Goal: Information Seeking & Learning: Check status

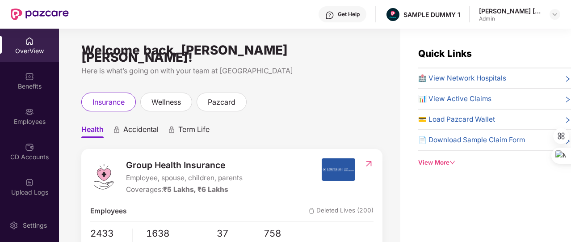
click at [449, 160] on div "View More" at bounding box center [494, 162] width 153 height 9
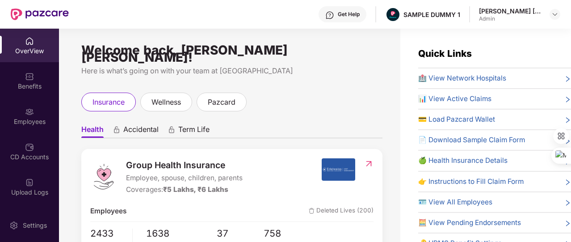
scroll to position [38, 0]
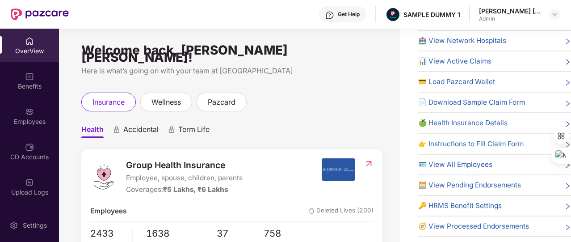
click at [461, 207] on span "🔑 HRMS Benefit Settings" at bounding box center [460, 205] width 84 height 11
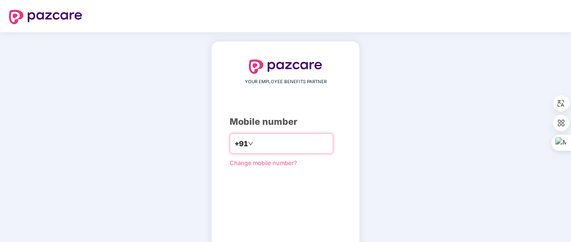
type input "**********"
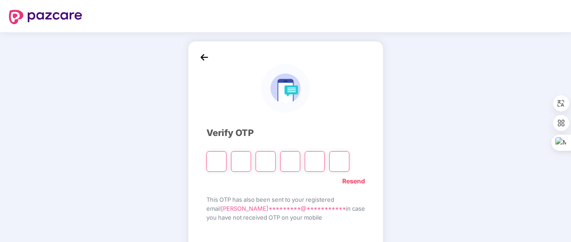
type input "*"
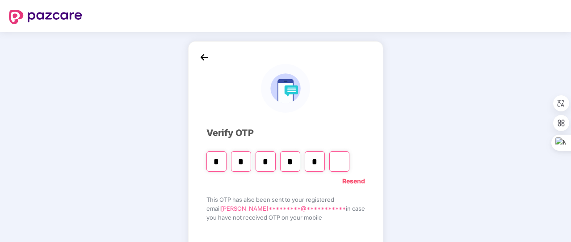
type input "*"
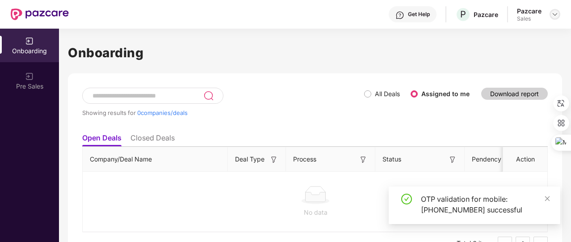
click at [554, 18] on div at bounding box center [554, 14] width 11 height 11
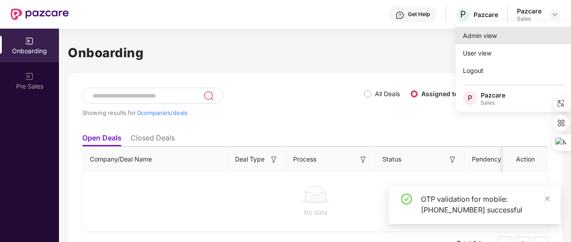
click at [514, 32] on div "Admin view" at bounding box center [514, 35] width 116 height 17
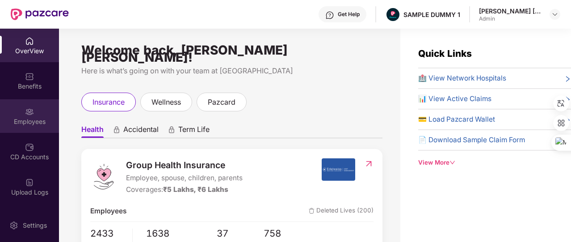
click at [43, 117] on div "Employees" at bounding box center [29, 121] width 59 height 9
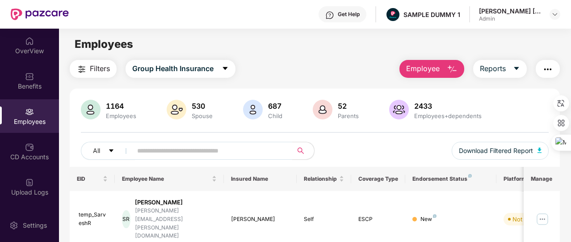
click at [428, 74] on span "Employee" at bounding box center [422, 68] width 33 height 11
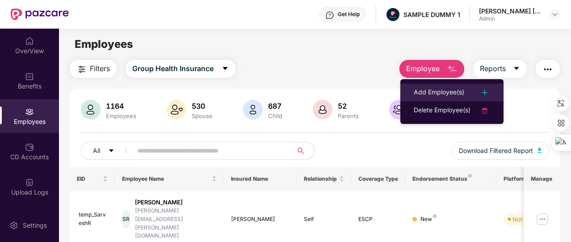
click at [433, 92] on div "Add Employee(s)" at bounding box center [439, 92] width 50 height 11
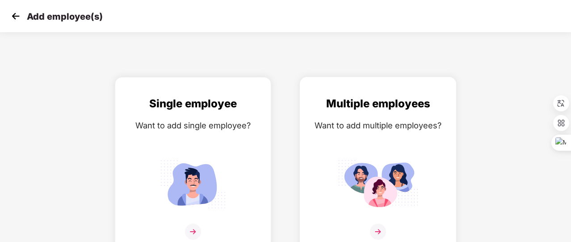
click at [373, 159] on img at bounding box center [378, 184] width 80 height 56
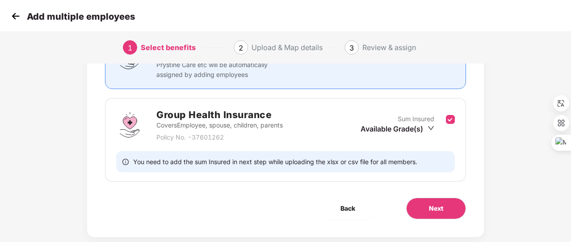
scroll to position [102, 0]
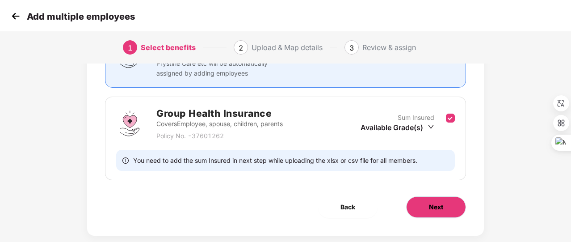
click at [418, 202] on button "Next" at bounding box center [436, 206] width 60 height 21
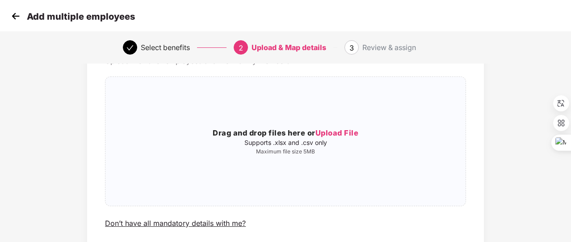
scroll to position [55, 0]
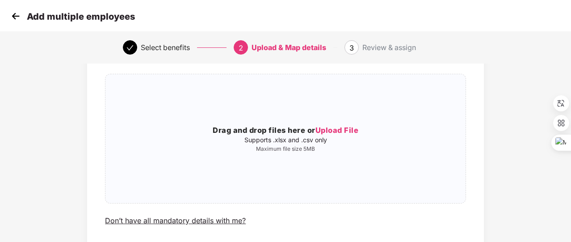
click at [13, 17] on img at bounding box center [15, 15] width 13 height 13
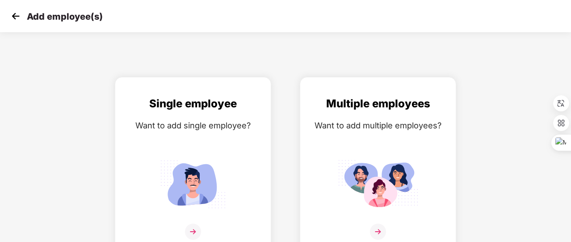
click at [13, 17] on img at bounding box center [15, 15] width 13 height 13
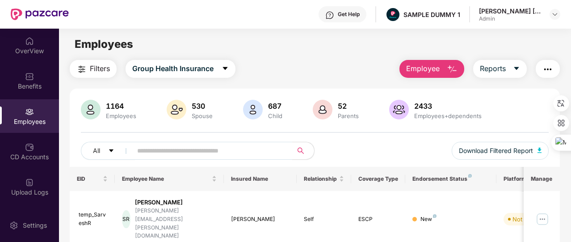
click at [49, 159] on div "CD Accounts" at bounding box center [29, 156] width 59 height 9
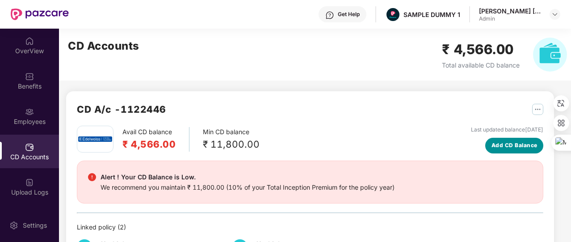
click at [497, 142] on span "Add CD Balance" at bounding box center [514, 145] width 46 height 8
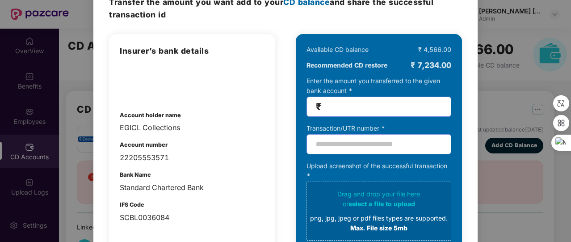
scroll to position [61, 0]
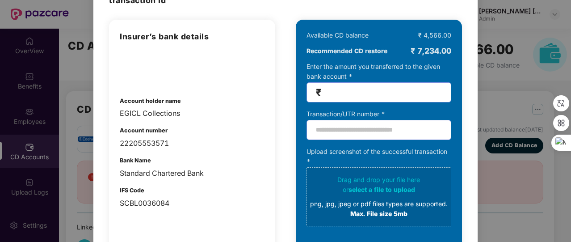
click at [498, 94] on div "100% SECURE Transfer the amount you want add to your CD balance and share the s…" at bounding box center [285, 121] width 571 height 242
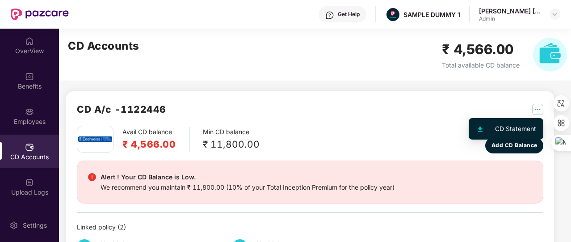
click at [538, 111] on img "button" at bounding box center [537, 109] width 11 height 11
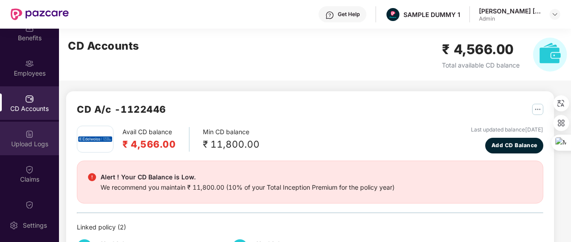
scroll to position [57, 0]
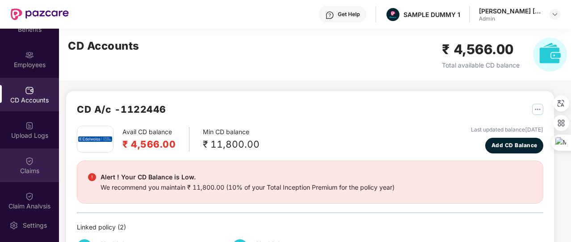
click at [25, 170] on div "Claims" at bounding box center [29, 170] width 59 height 9
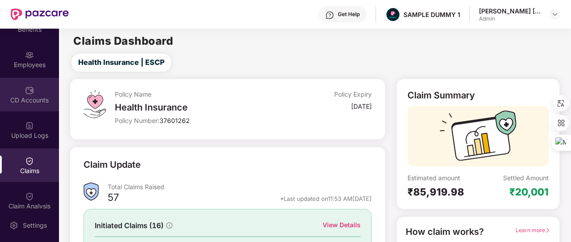
click at [38, 98] on div "CD Accounts" at bounding box center [29, 100] width 59 height 9
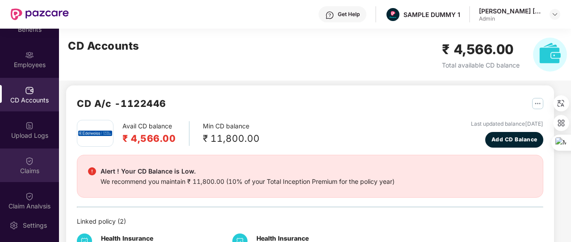
scroll to position [66, 0]
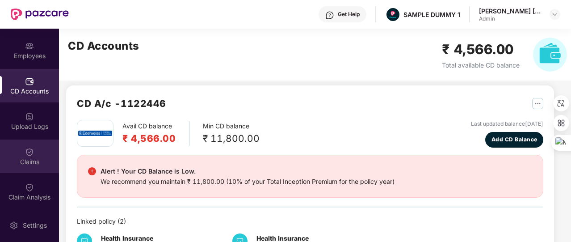
click at [31, 151] on img at bounding box center [29, 151] width 9 height 9
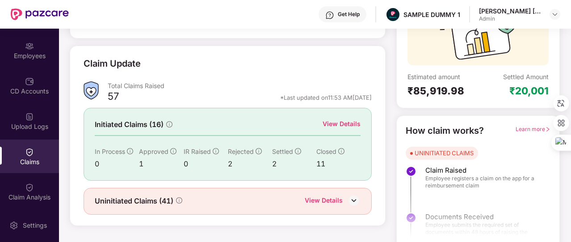
scroll to position [107, 0]
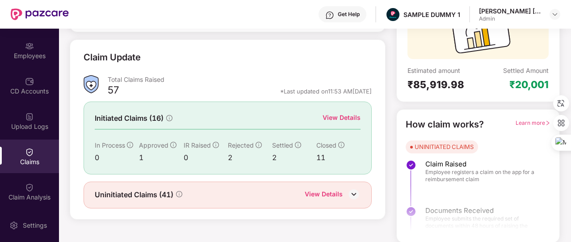
click at [331, 114] on div "View Details" at bounding box center [341, 118] width 38 height 10
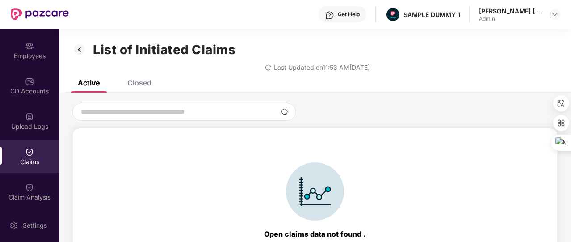
click at [146, 83] on div "Closed" at bounding box center [139, 82] width 24 height 9
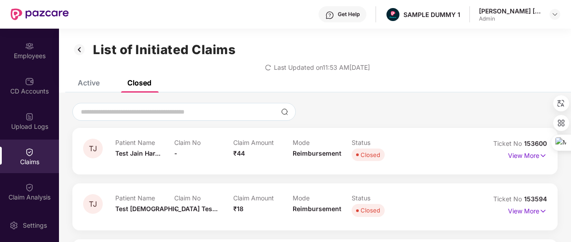
scroll to position [34, 0]
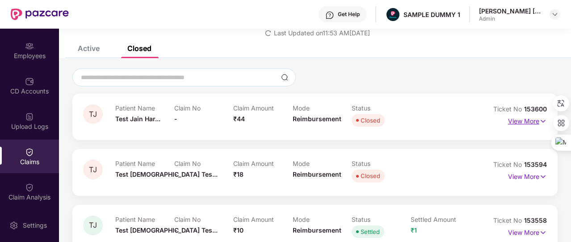
click at [523, 117] on p "View More" at bounding box center [527, 120] width 39 height 12
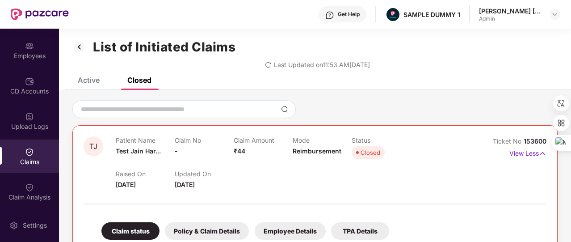
scroll to position [2, 0]
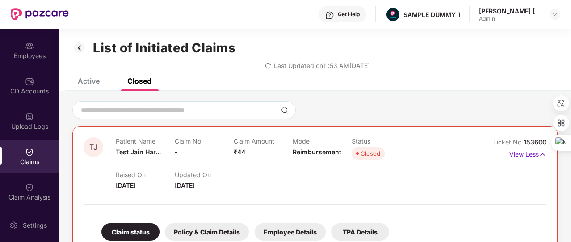
click at [79, 48] on img at bounding box center [79, 47] width 14 height 15
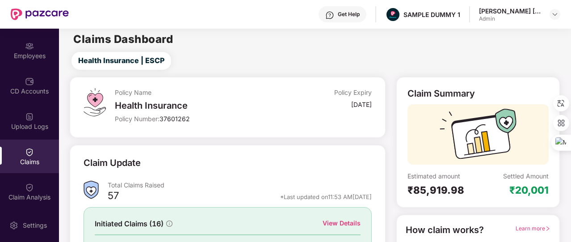
scroll to position [107, 0]
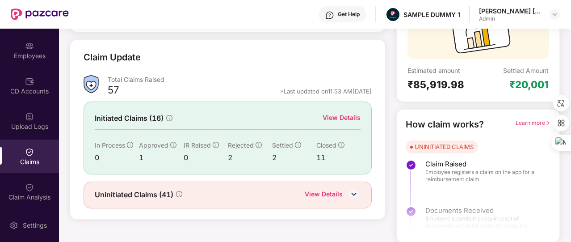
click at [324, 194] on div "View Details" at bounding box center [324, 195] width 38 height 12
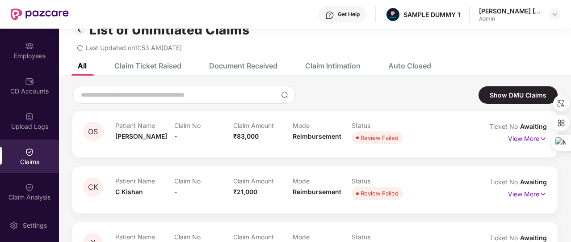
scroll to position [3, 0]
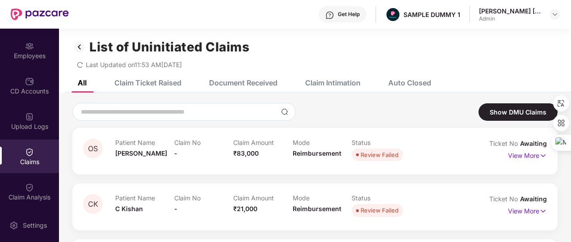
click at [167, 84] on div "Claim Ticket Raised" at bounding box center [147, 82] width 67 height 9
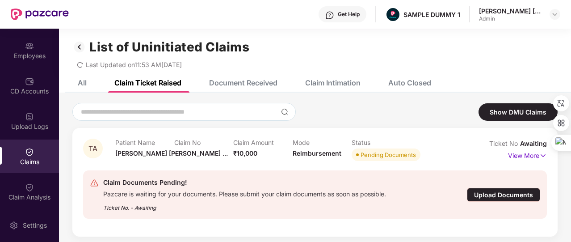
click at [224, 84] on div "Document Received" at bounding box center [243, 82] width 68 height 9
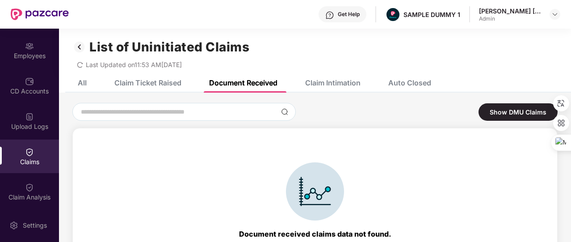
click at [340, 78] on div "Claim Intimation" at bounding box center [332, 82] width 55 height 9
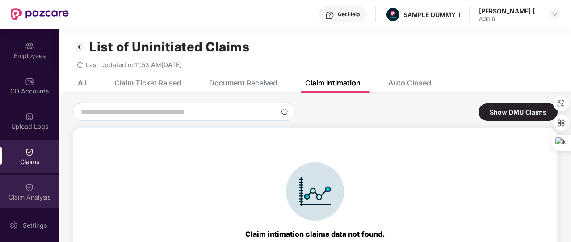
click at [32, 186] on div "Claim Analysis" at bounding box center [29, 191] width 59 height 33
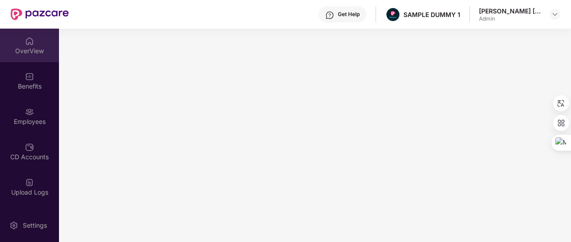
click at [36, 41] on div "OverView" at bounding box center [29, 45] width 59 height 33
